Goal: Find specific page/section

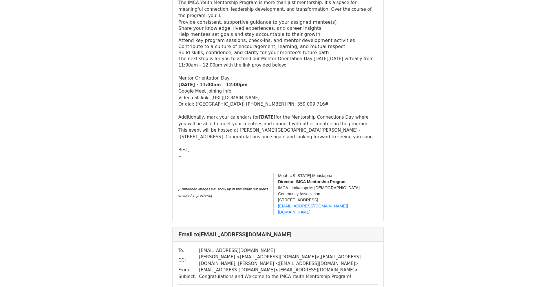
scroll to position [5871, 0]
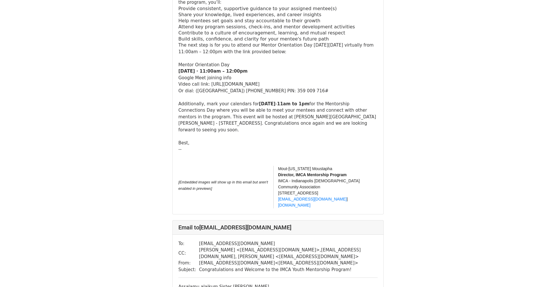
scroll to position [1350, 0]
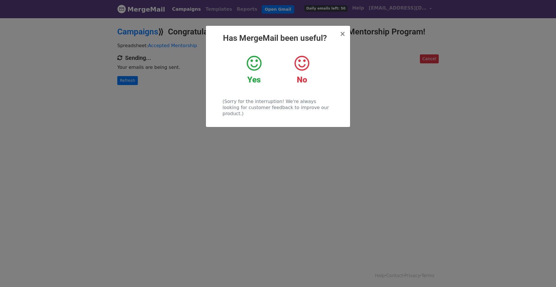
click at [249, 70] on icon at bounding box center [254, 63] width 15 height 17
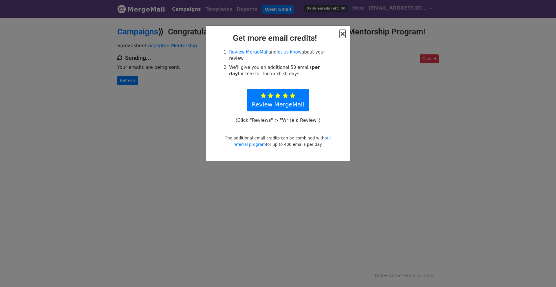
click at [342, 34] on span "×" at bounding box center [343, 34] width 6 height 8
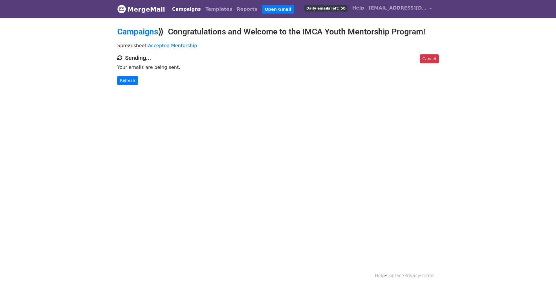
scroll to position [1, 0]
